Goal: Task Accomplishment & Management: Manage account settings

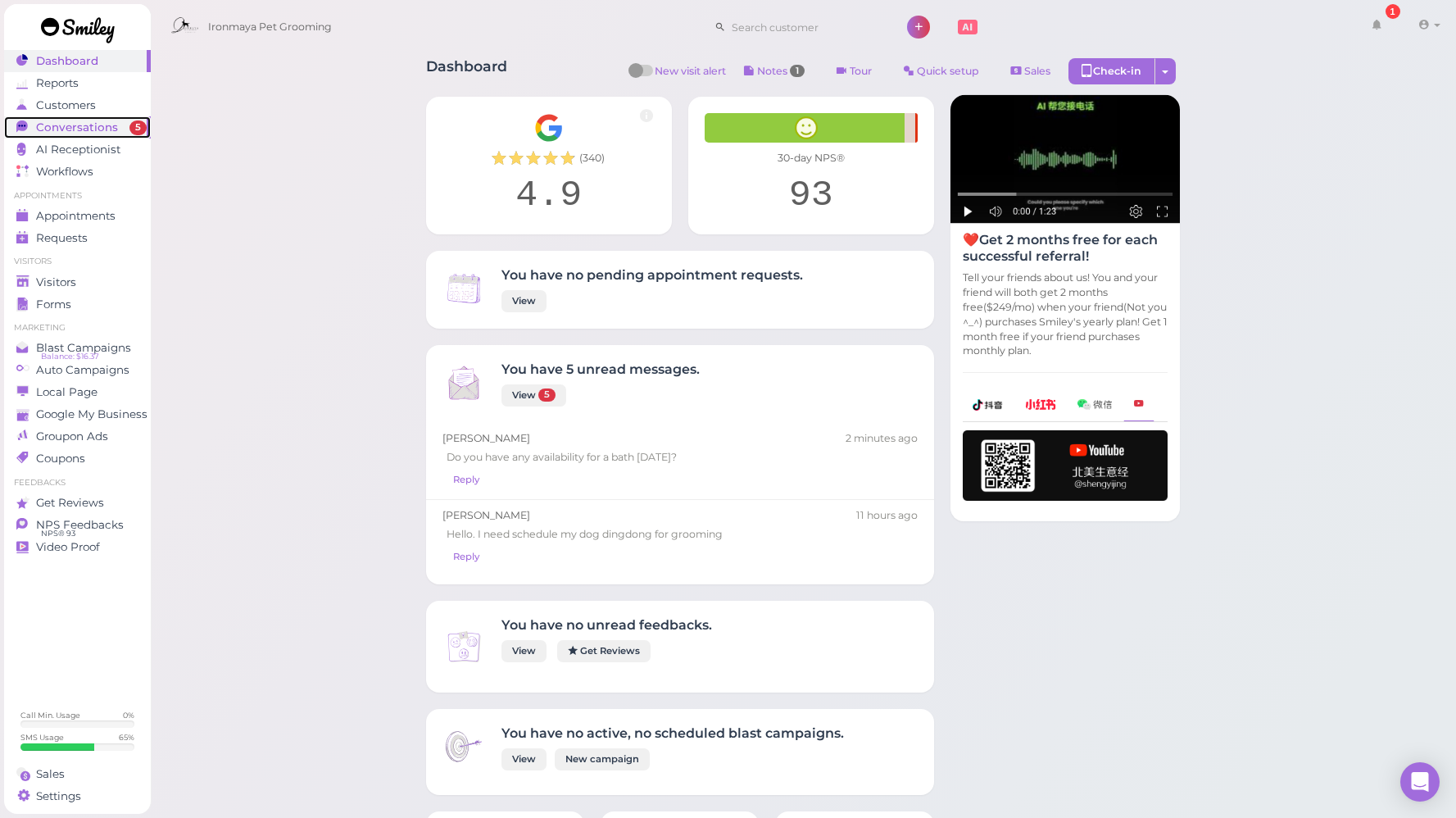
click at [84, 127] on span "Conversations" at bounding box center [76, 127] width 82 height 14
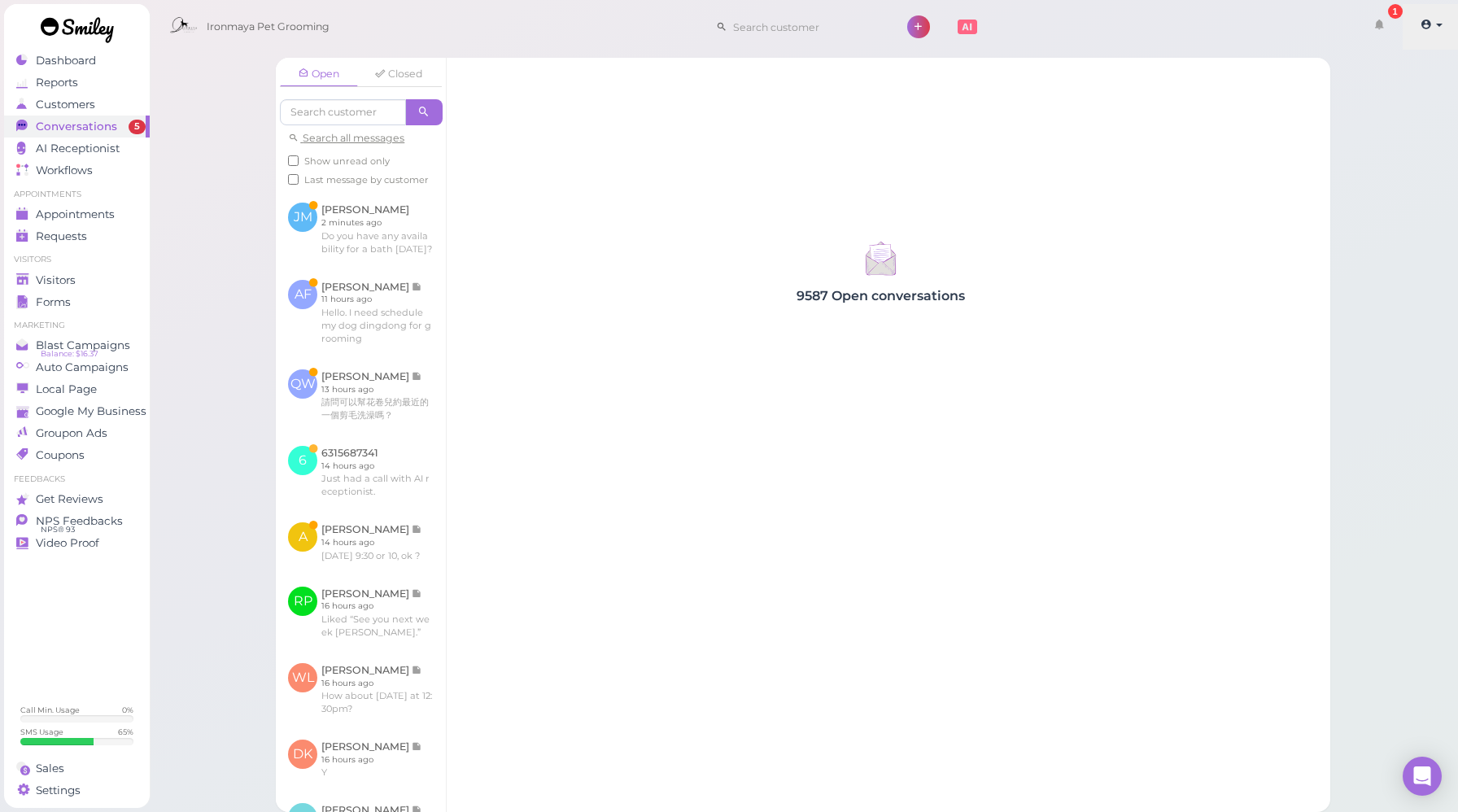
click at [1429, 29] on icon at bounding box center [1426, 25] width 11 height 15
click at [1376, 124] on link "Logout" at bounding box center [1392, 122] width 132 height 19
